Goal: Task Accomplishment & Management: Complete application form

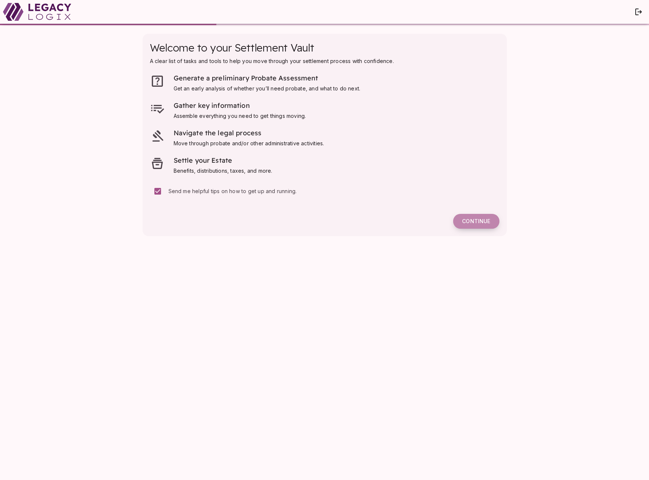
click at [477, 219] on span "Continue" at bounding box center [476, 221] width 28 height 7
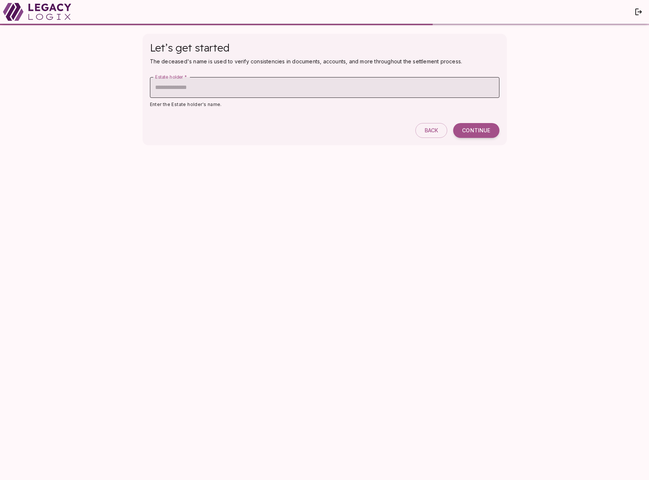
click at [184, 89] on input "Estate holder   *" at bounding box center [325, 87] width 350 height 21
type input "**********"
click at [473, 129] on span "Continue" at bounding box center [476, 130] width 28 height 7
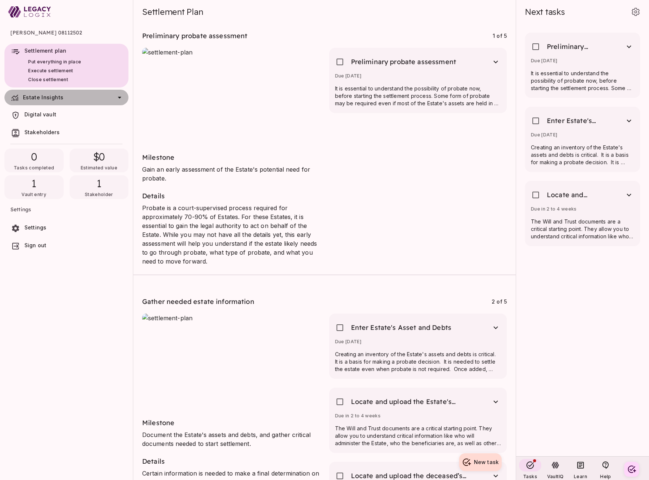
click at [61, 98] on span "Estate Insights" at bounding box center [67, 97] width 89 height 6
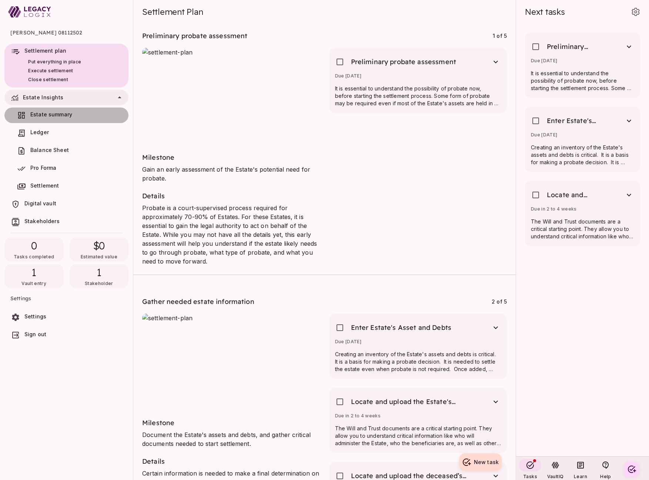
click at [59, 114] on span "Estate summary" at bounding box center [51, 114] width 42 height 6
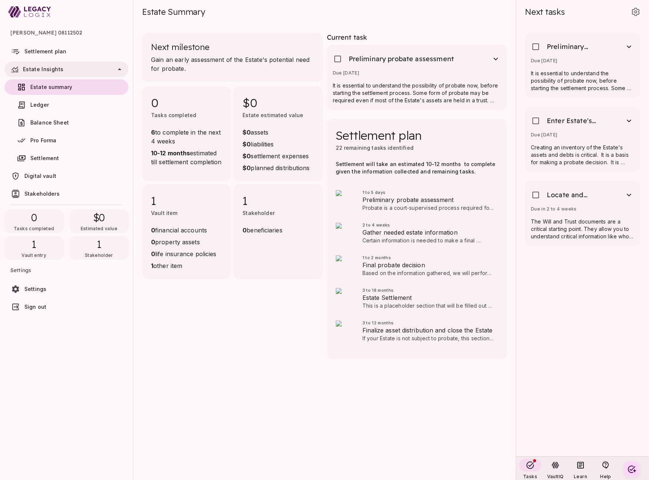
click at [77, 51] on span "Settlement plan" at bounding box center [74, 51] width 101 height 7
